Goal: Transaction & Acquisition: Obtain resource

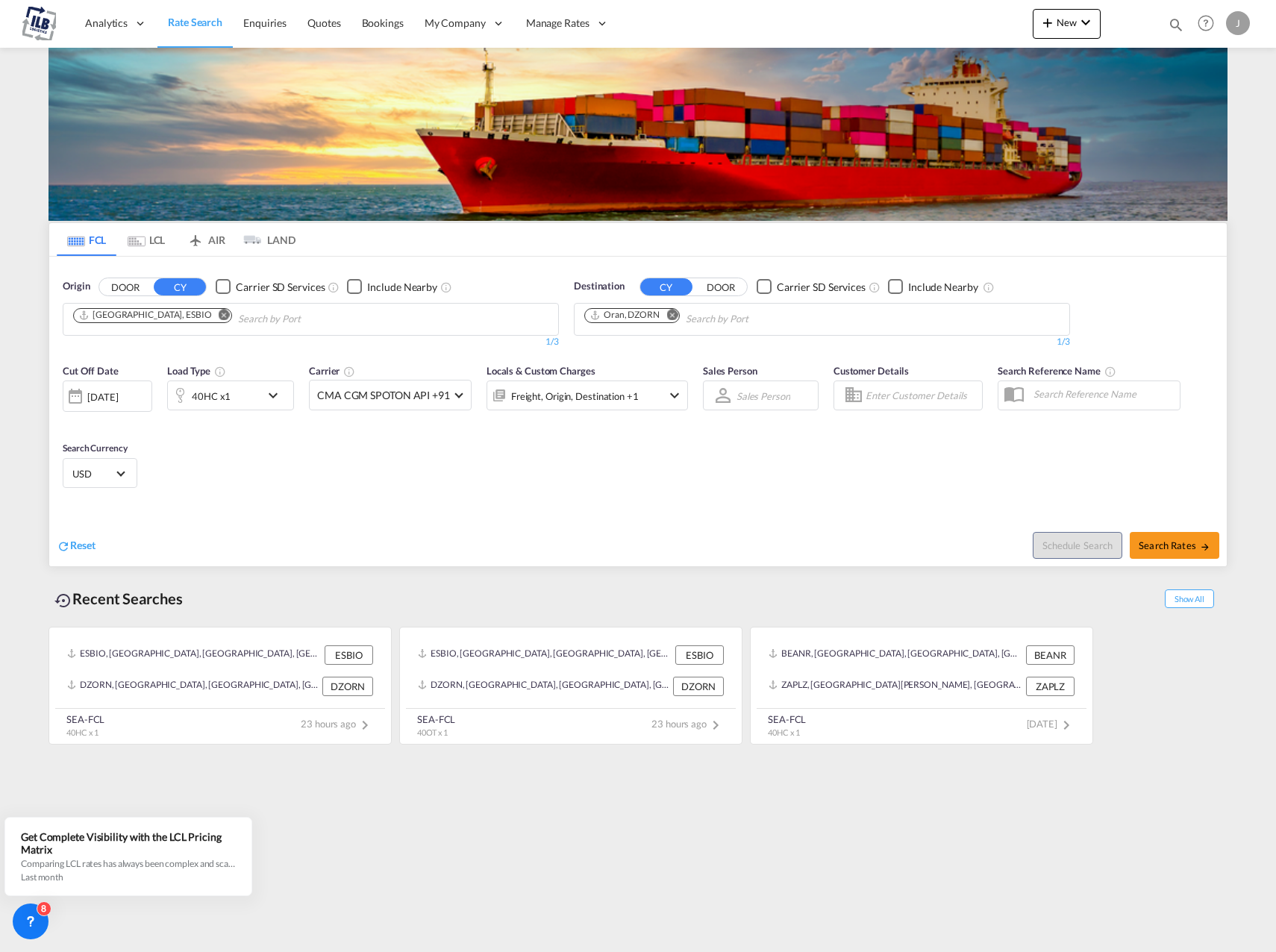
click at [219, 316] on md-icon "Remove" at bounding box center [223, 314] width 11 height 11
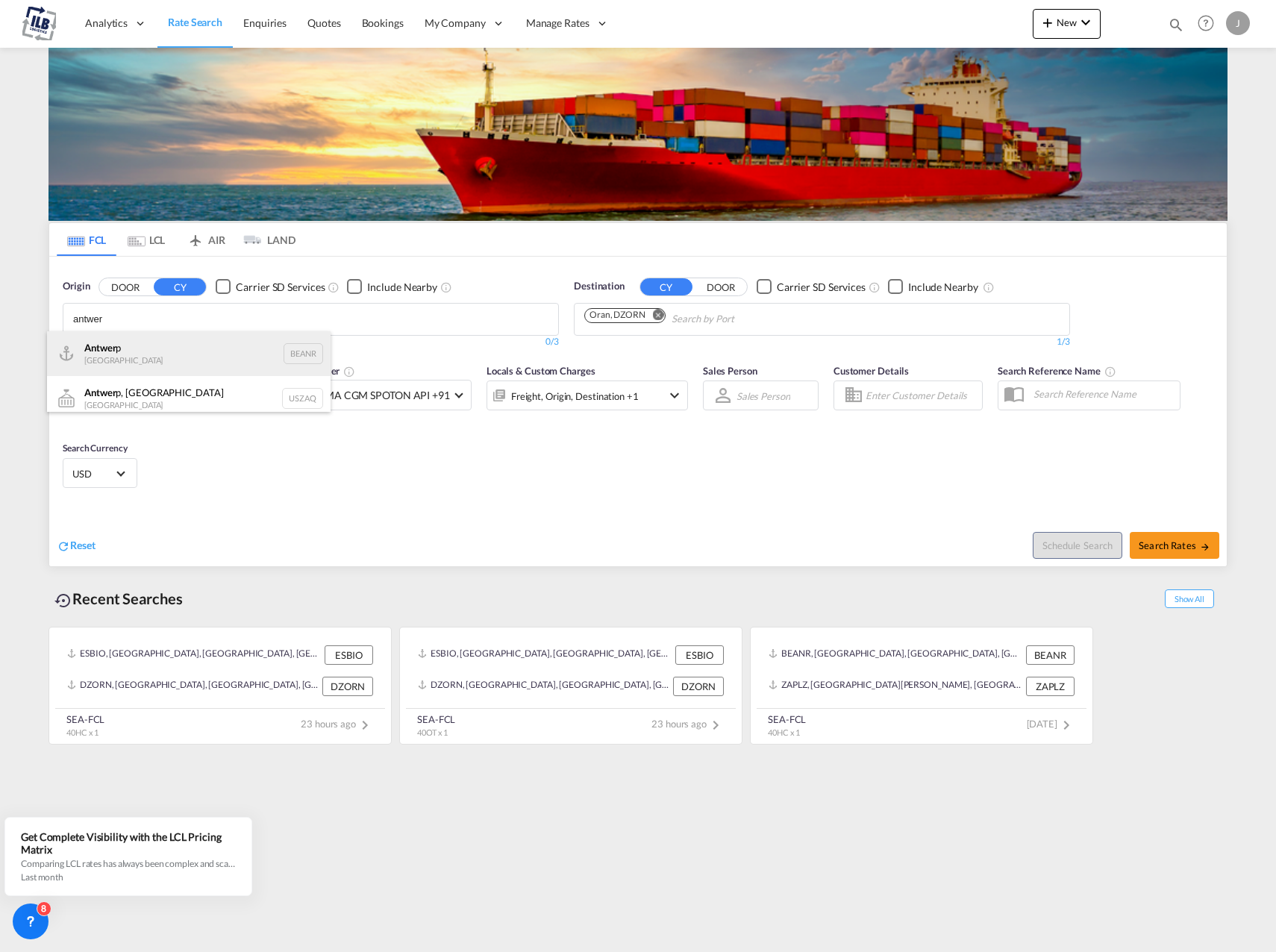
type input "antwer"
drag, startPoint x: 154, startPoint y: 351, endPoint x: 166, endPoint y: 351, distance: 12.0
click at [154, 351] on div "Antwer p Belgium BEANR" at bounding box center [188, 354] width 284 height 45
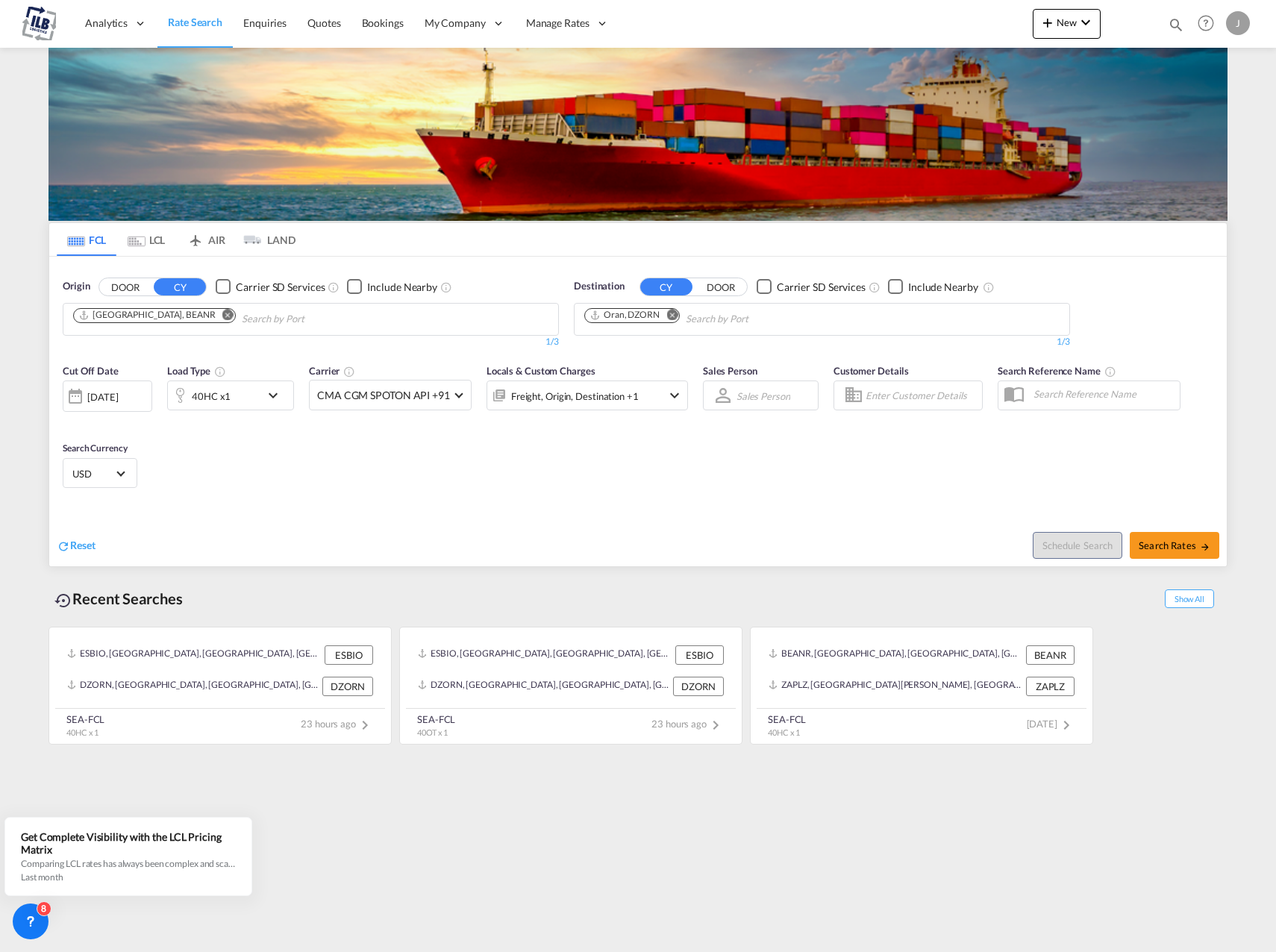
click at [668, 315] on md-icon "Remove" at bounding box center [671, 314] width 11 height 11
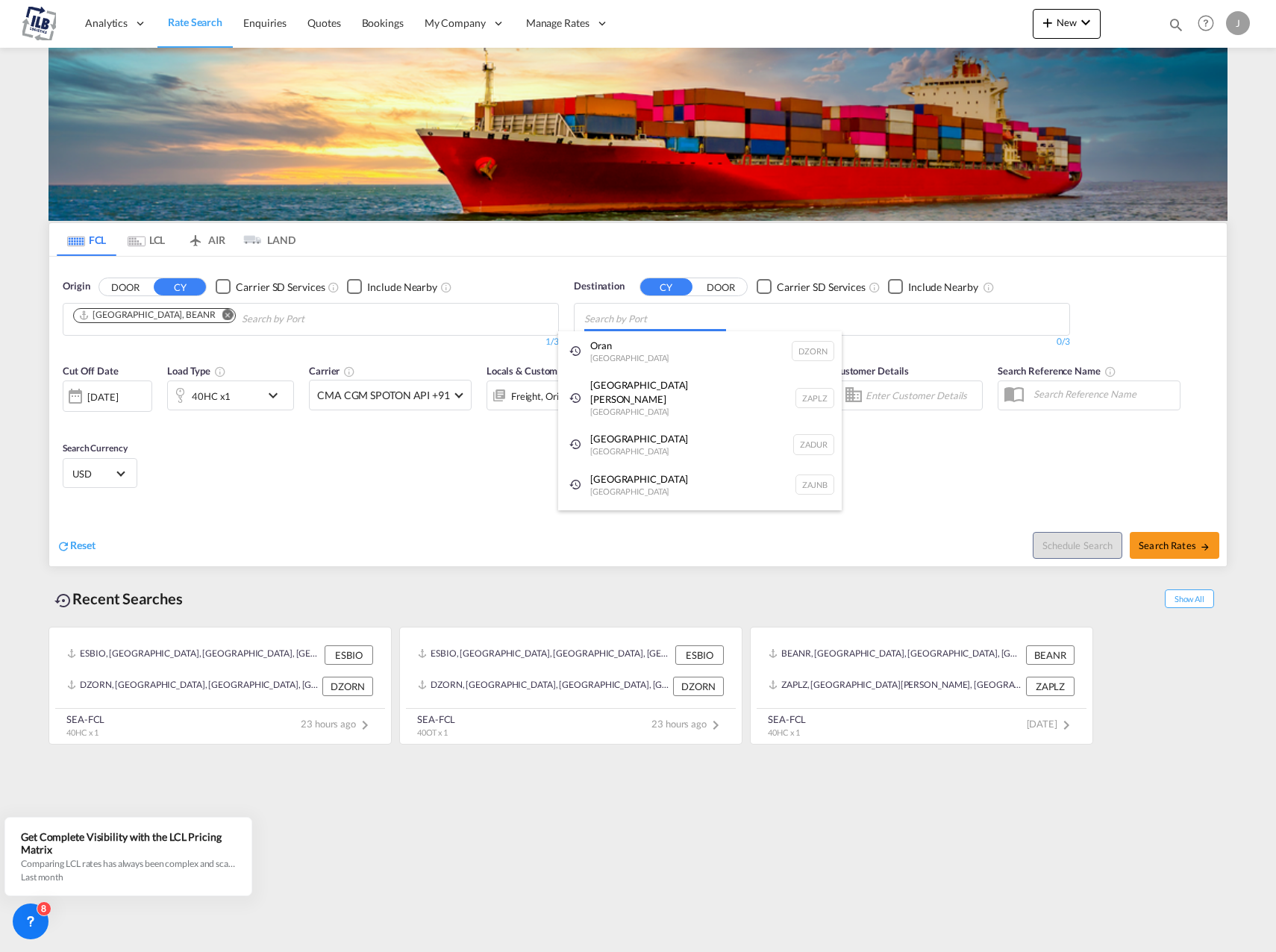
click at [651, 320] on body "Analytics Reports Dashboard Rate Search Enquiries Quotes Bookings" at bounding box center [638, 476] width 1276 height 952
type input "san antoni"
drag, startPoint x: 664, startPoint y: 354, endPoint x: 676, endPoint y: 361, distance: 13.9
click at [663, 354] on div "San Antoni o [GEOGRAPHIC_DATA] CLSAI" at bounding box center [699, 354] width 284 height 45
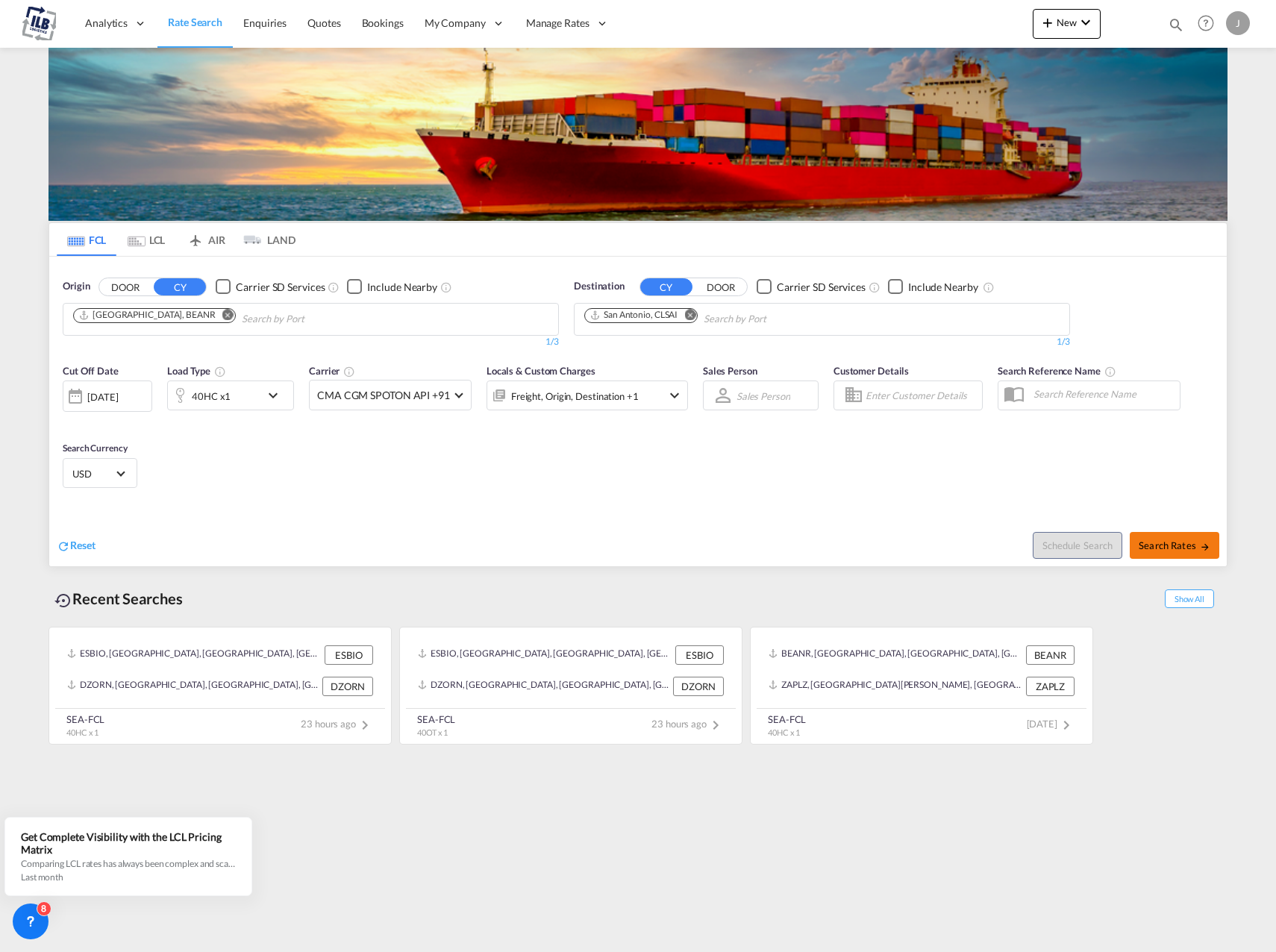
click at [1159, 544] on span "Search Rates" at bounding box center [1174, 545] width 71 height 12
type input "BEANR to CLSAI / [DATE]"
